Goal: Browse casually

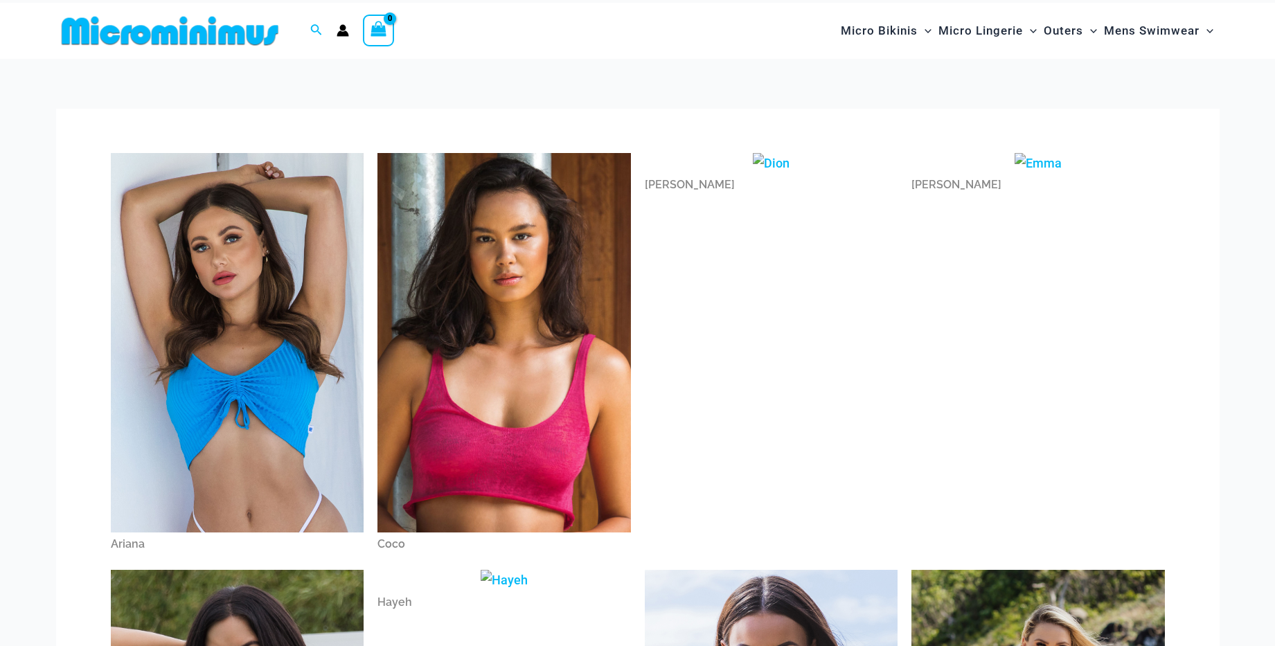
scroll to position [18, 0]
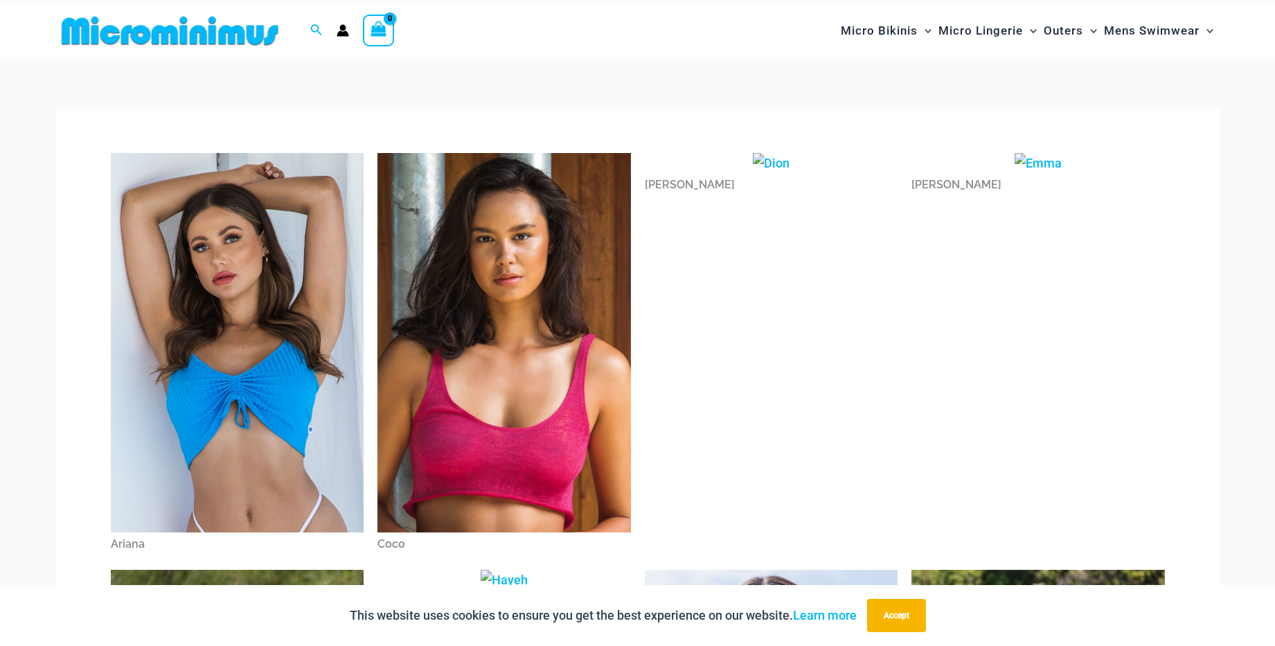
click at [898, 624] on button "Accept" at bounding box center [896, 615] width 59 height 33
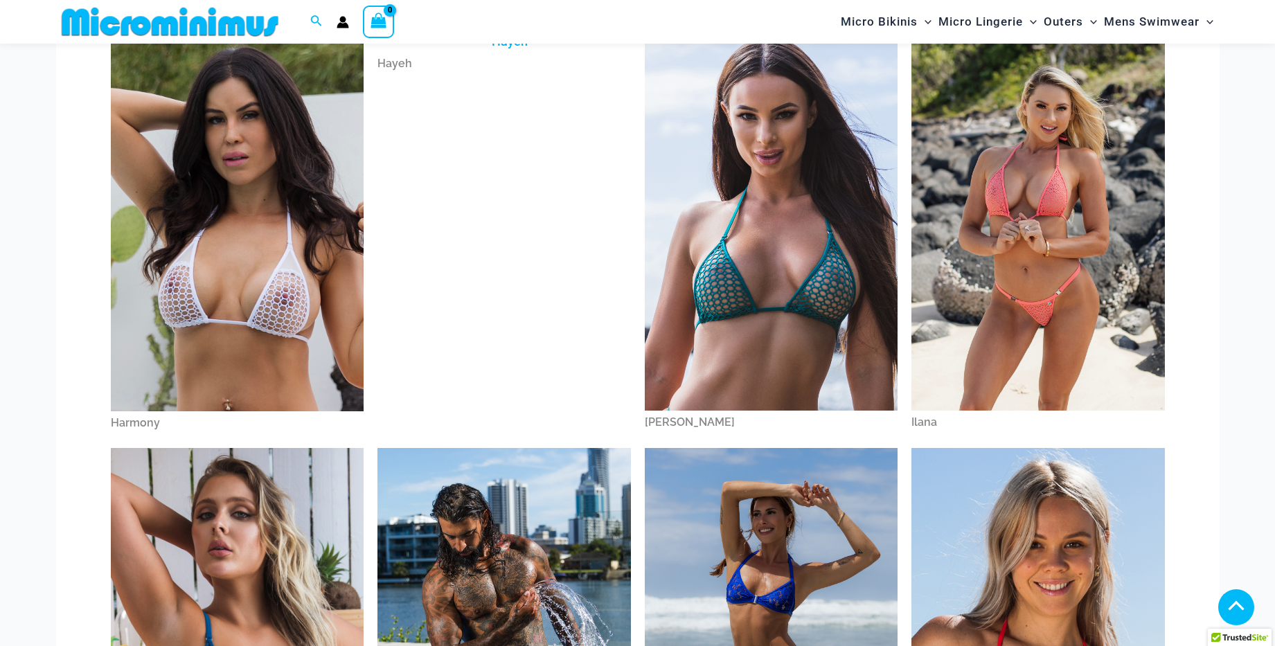
scroll to position [566, 0]
